Goal: Task Accomplishment & Management: Use online tool/utility

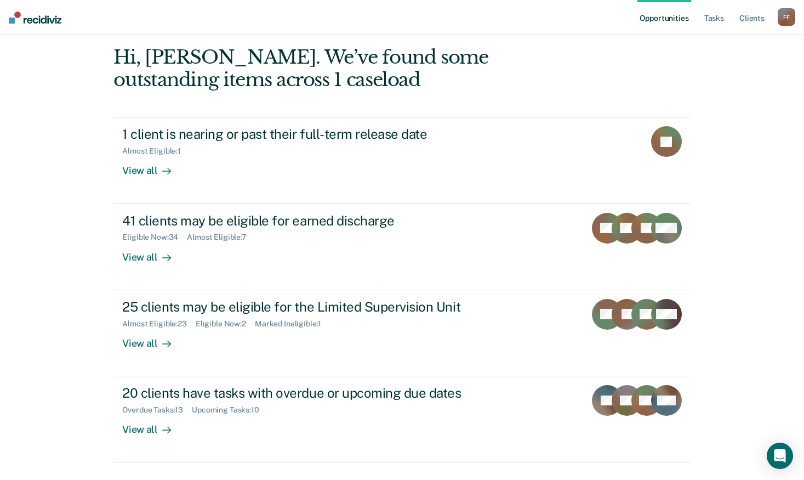
scroll to position [87, 0]
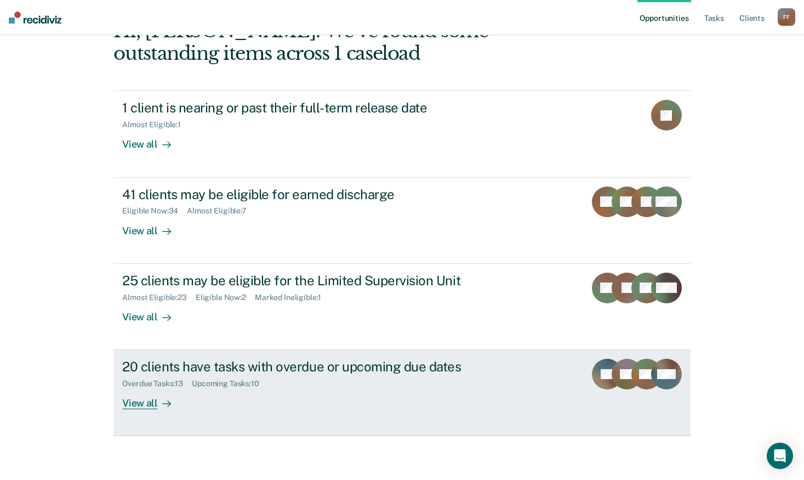
click at [449, 396] on div "20 clients have tasks with overdue or upcoming due dates Overdue Tasks : 13 Upc…" at bounding box center [327, 384] width 411 height 50
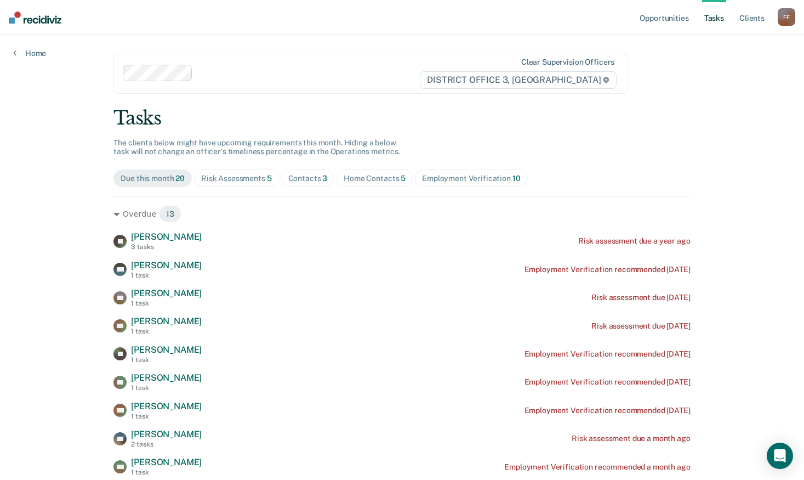
click at [370, 180] on div "Home Contacts 5" at bounding box center [375, 178] width 62 height 9
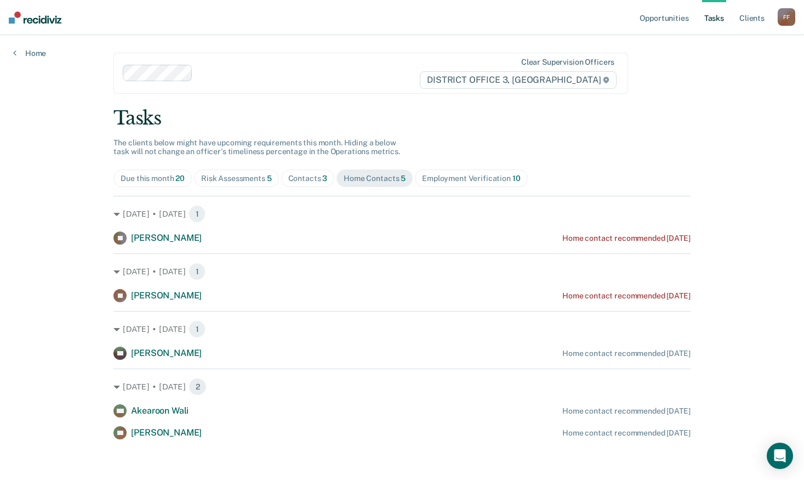
click at [306, 179] on div "Contacts 3" at bounding box center [307, 178] width 39 height 9
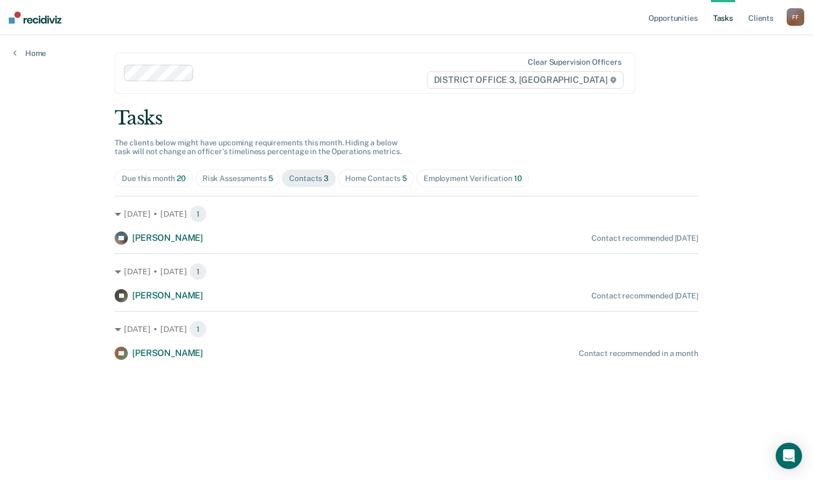
click at [253, 181] on div "Risk Assessments 5" at bounding box center [237, 178] width 71 height 9
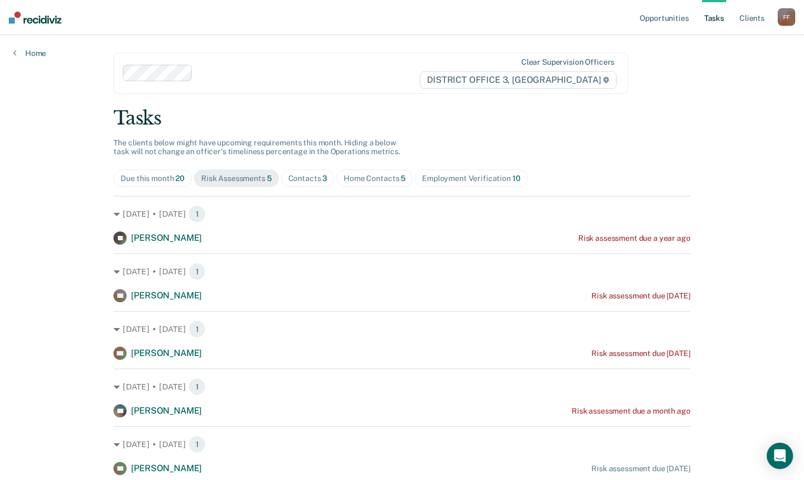
scroll to position [39, 0]
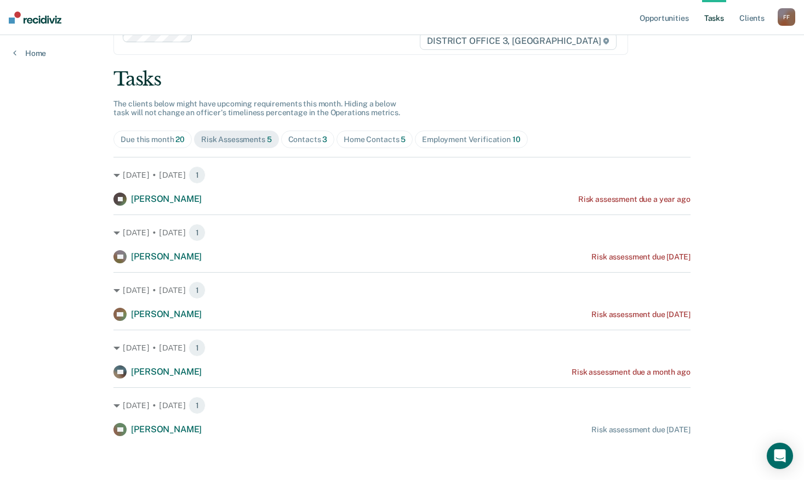
click at [489, 144] on div "Employment Verification 10" at bounding box center [471, 139] width 98 height 9
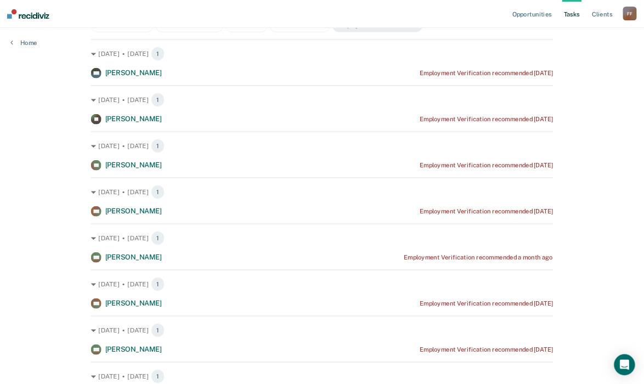
scroll to position [0, 0]
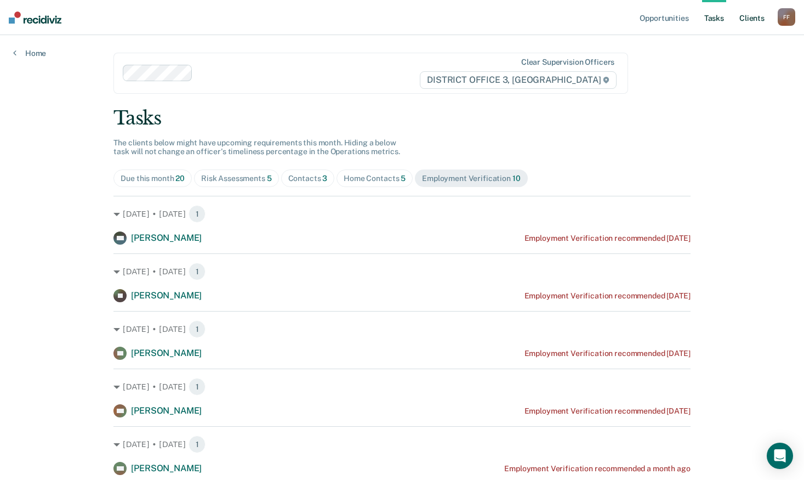
click at [750, 16] on link "Client s" at bounding box center [752, 17] width 30 height 35
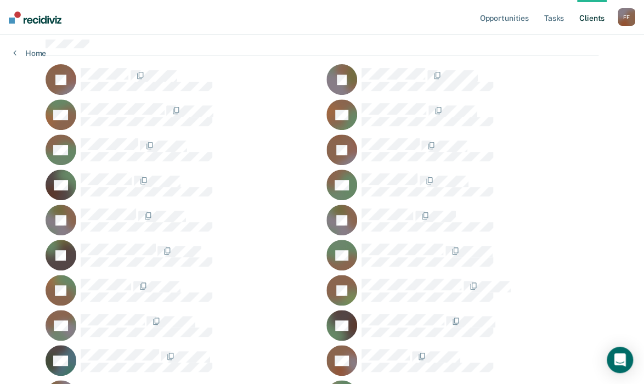
scroll to position [132, 0]
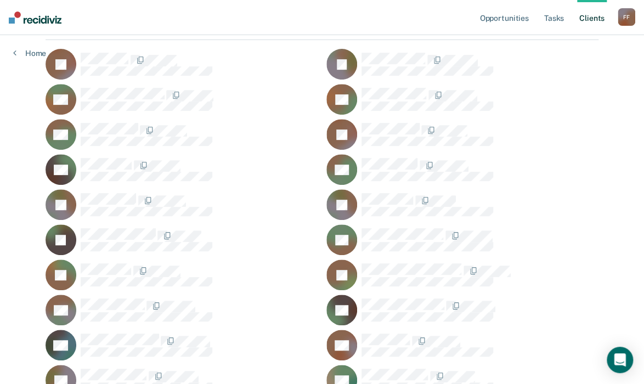
click at [588, 18] on link "Client s" at bounding box center [592, 17] width 30 height 35
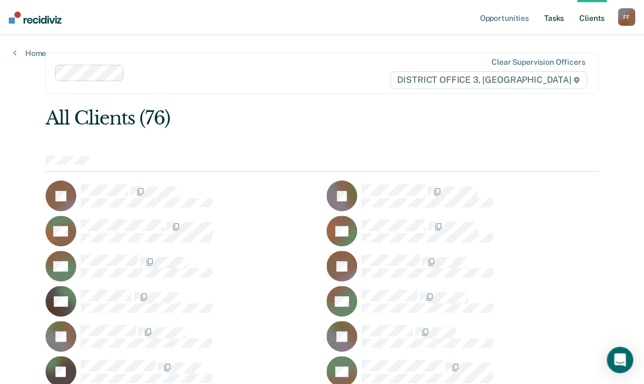
click at [553, 20] on link "Tasks" at bounding box center [554, 17] width 24 height 35
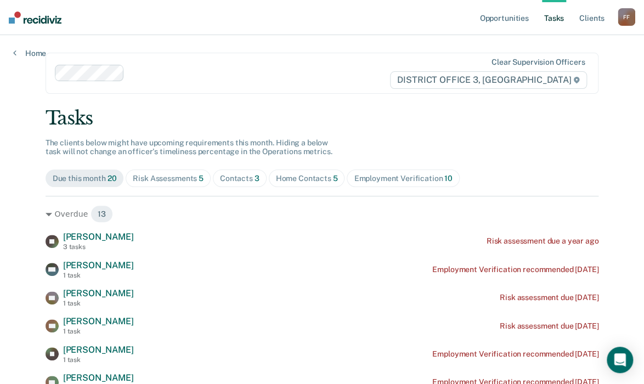
click at [309, 174] on div "Home Contacts 5" at bounding box center [307, 178] width 62 height 9
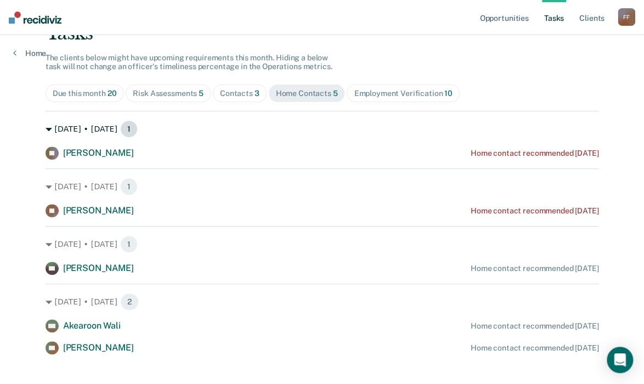
scroll to position [99, 0]
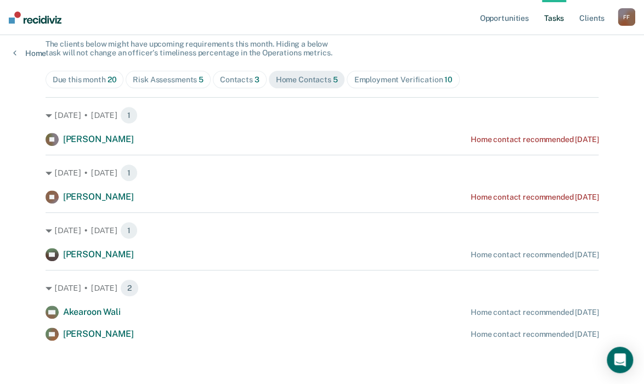
click at [625, 214] on div "Opportunities Tasks Client s [PERSON_NAME] Profile How it works Log Out Home Cl…" at bounding box center [322, 142] width 644 height 483
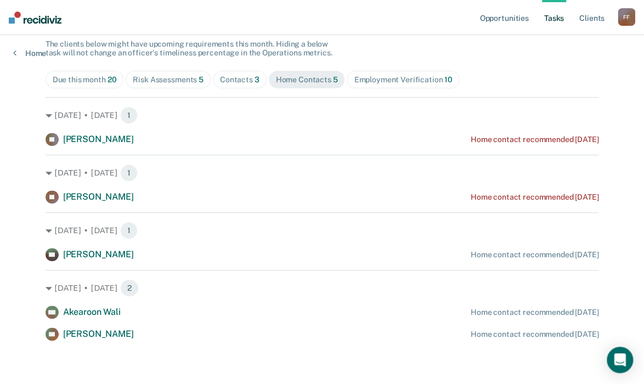
click at [625, 214] on div "Opportunities Tasks Client s [PERSON_NAME] Profile How it works Log Out Home Cl…" at bounding box center [322, 142] width 644 height 483
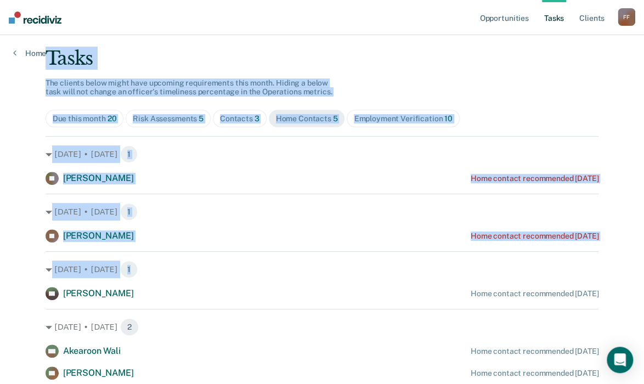
scroll to position [13, 0]
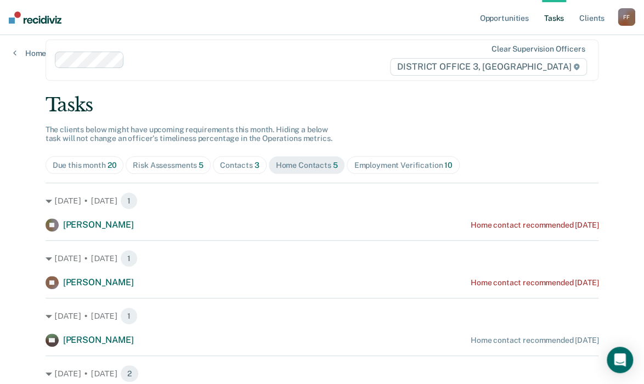
click at [529, 103] on div "Tasks" at bounding box center [322, 105] width 553 height 22
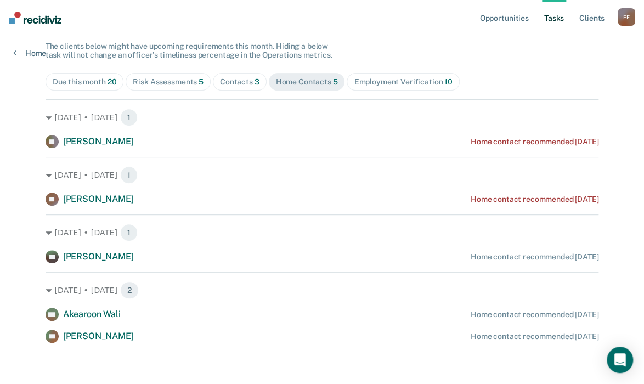
scroll to position [99, 0]
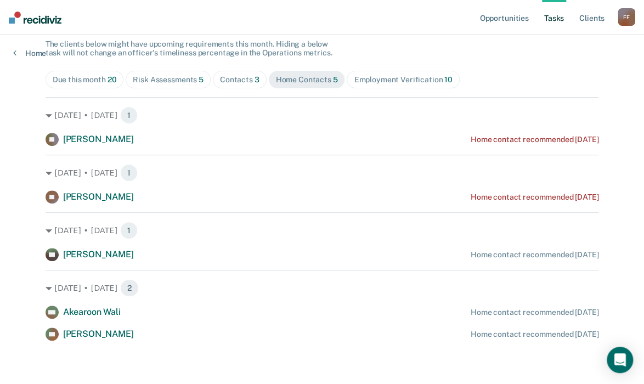
click at [8, 116] on div "Opportunities Tasks Client s [PERSON_NAME] Profile How it works Log Out Home Cl…" at bounding box center [322, 142] width 644 height 483
click at [22, 160] on div "Opportunities Tasks Client s [PERSON_NAME] Profile How it works Log Out Home Cl…" at bounding box center [322, 142] width 644 height 483
click at [12, 91] on div "Opportunities Tasks Client s [PERSON_NAME] Profile How it works Log Out Home Cl…" at bounding box center [322, 142] width 644 height 483
click at [29, 99] on div "Opportunities Tasks Client s [PERSON_NAME] Profile How it works Log Out Home Cl…" at bounding box center [322, 142] width 644 height 483
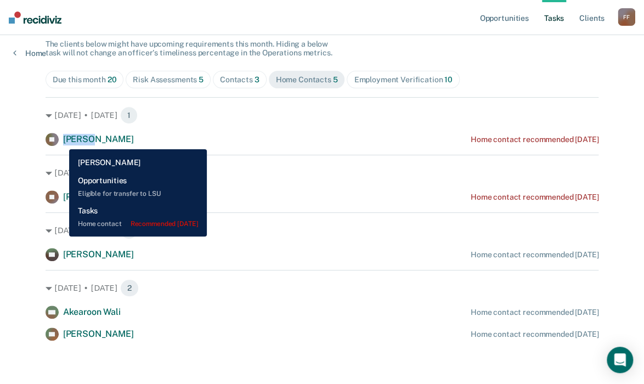
drag, startPoint x: 87, startPoint y: 140, endPoint x: 61, endPoint y: 141, distance: 26.3
click at [63, 141] on span "[PERSON_NAME]" at bounding box center [98, 139] width 71 height 10
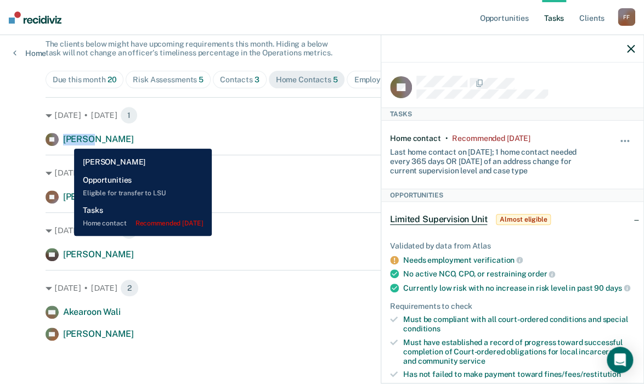
copy span "[PERSON_NAME]"
